Goal: Find specific page/section: Find specific page/section

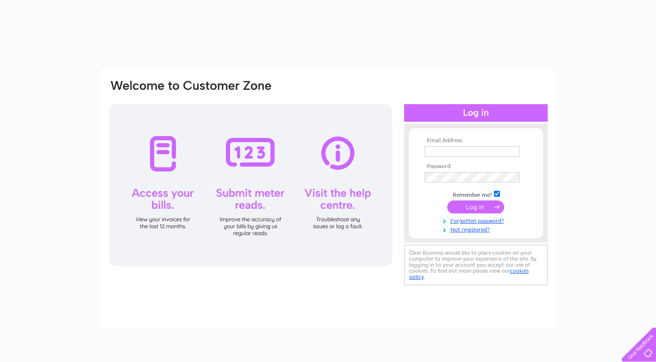
drag, startPoint x: 0, startPoint y: 0, endPoint x: 480, endPoint y: 154, distance: 503.6
click at [480, 154] on input "text" at bounding box center [471, 151] width 95 height 10
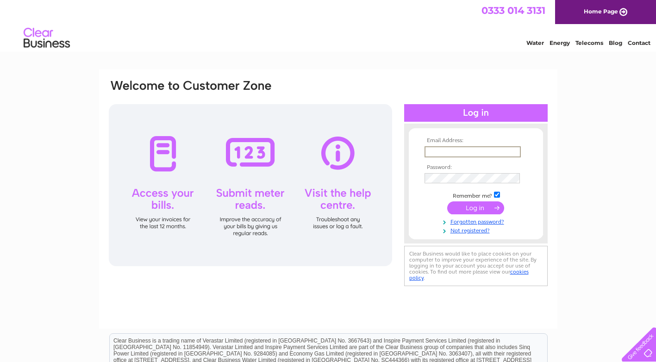
type input "[EMAIL_ADDRESS][DOMAIN_NAME]"
click at [472, 203] on input "submit" at bounding box center [475, 207] width 57 height 13
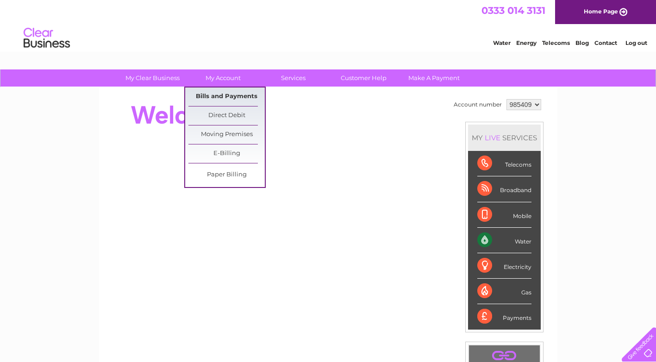
click at [231, 93] on link "Bills and Payments" at bounding box center [226, 96] width 76 height 19
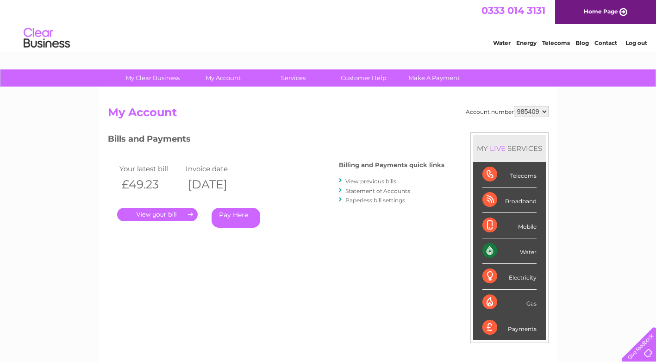
click at [158, 213] on link "." at bounding box center [157, 214] width 81 height 13
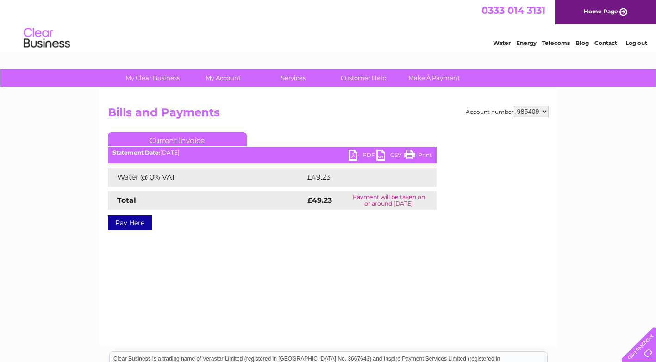
click at [430, 155] on link "Print" at bounding box center [418, 156] width 28 height 13
